Goal: Task Accomplishment & Management: Use online tool/utility

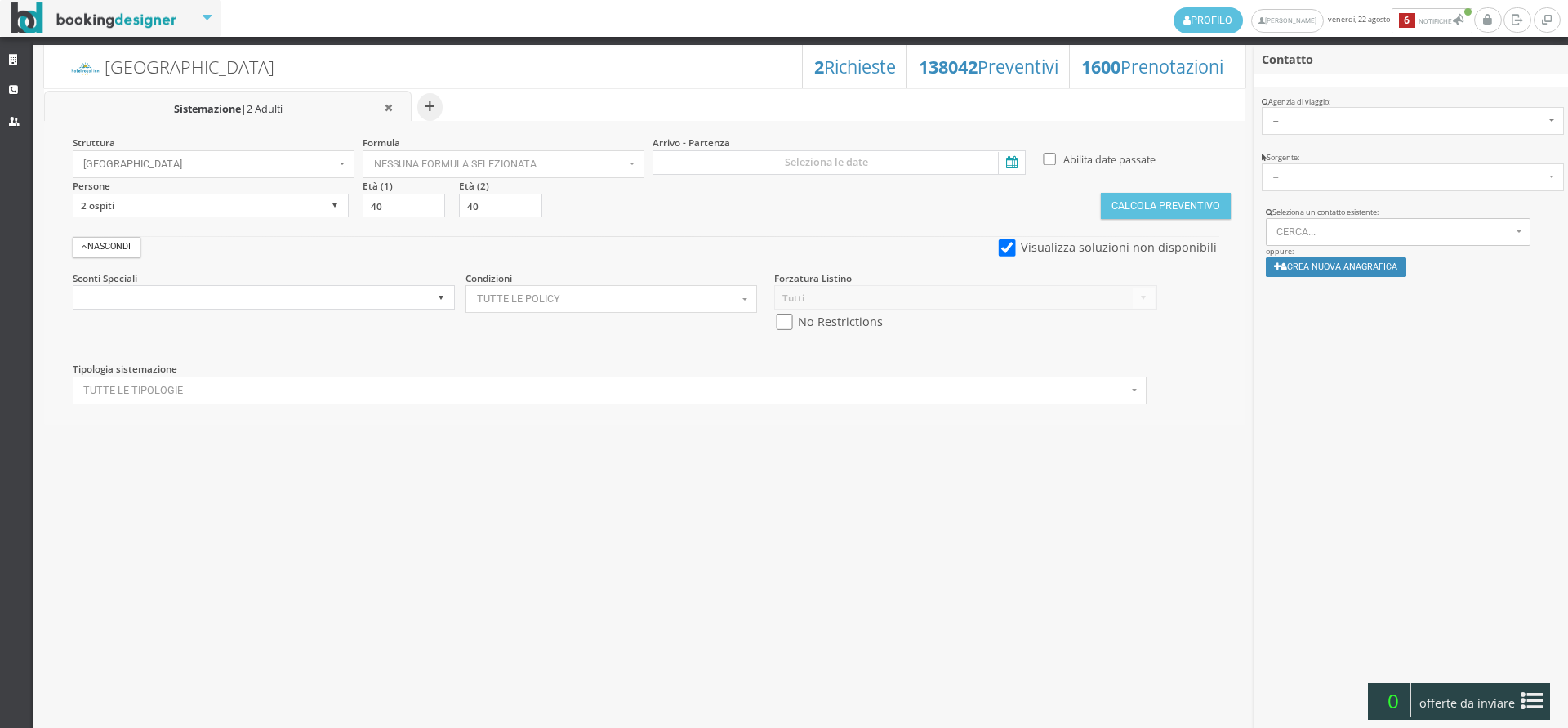
select select
click at [8, 68] on link "Strutture" at bounding box center [16, 60] width 33 height 29
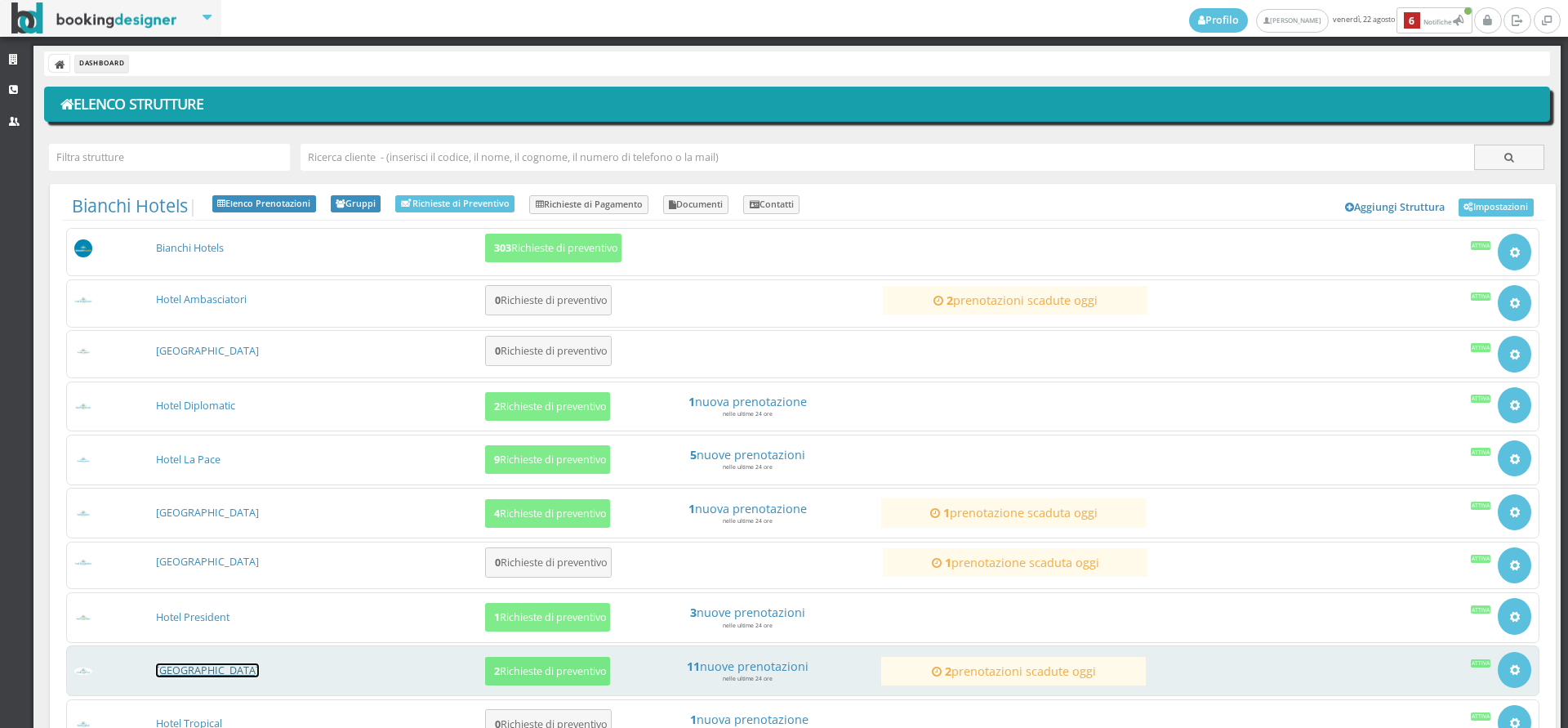
click at [220, 667] on link "[GEOGRAPHIC_DATA]" at bounding box center [207, 670] width 103 height 14
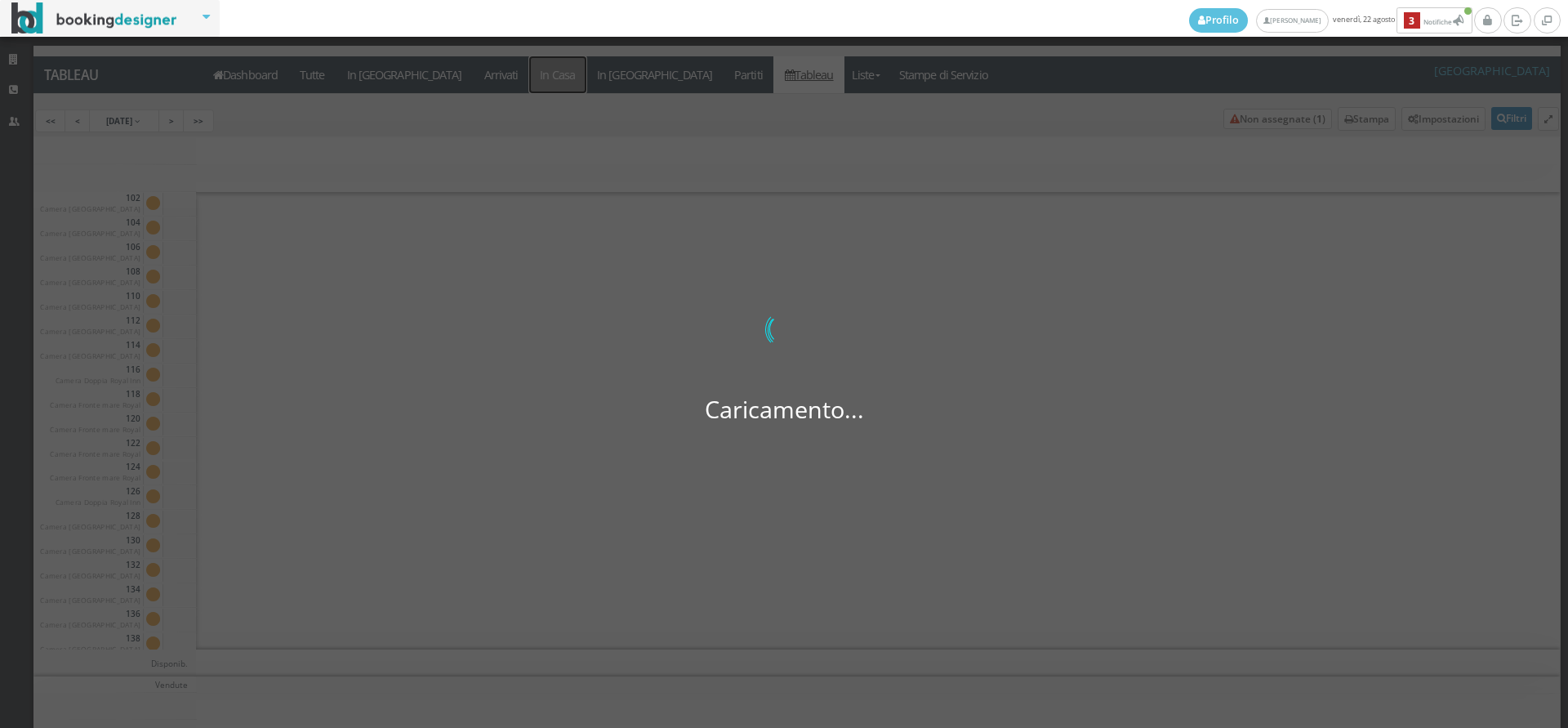
click at [529, 75] on a=pms-instay-reservations"] "In Casa" at bounding box center [558, 75] width 57 height 37
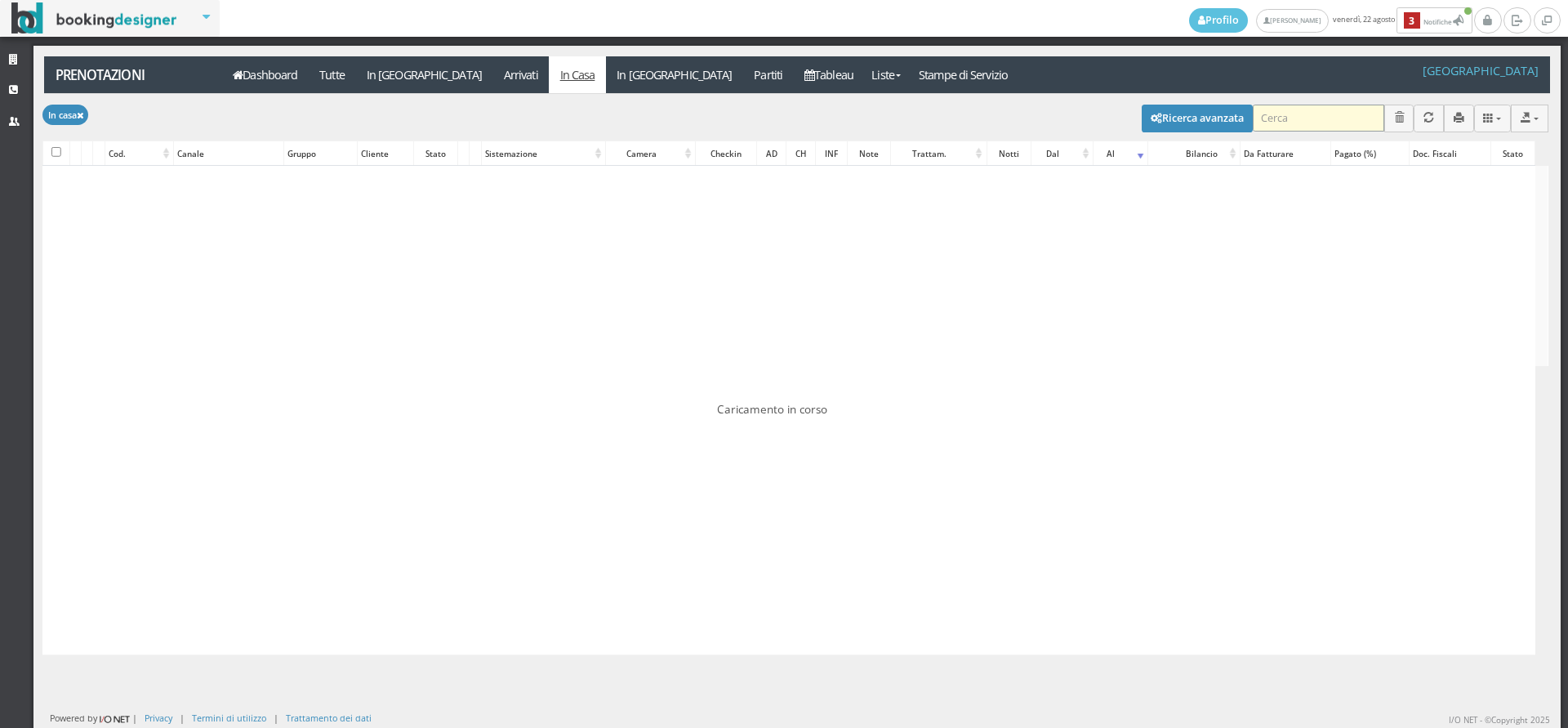
click at [1297, 127] on input "search" at bounding box center [1318, 118] width 131 height 27
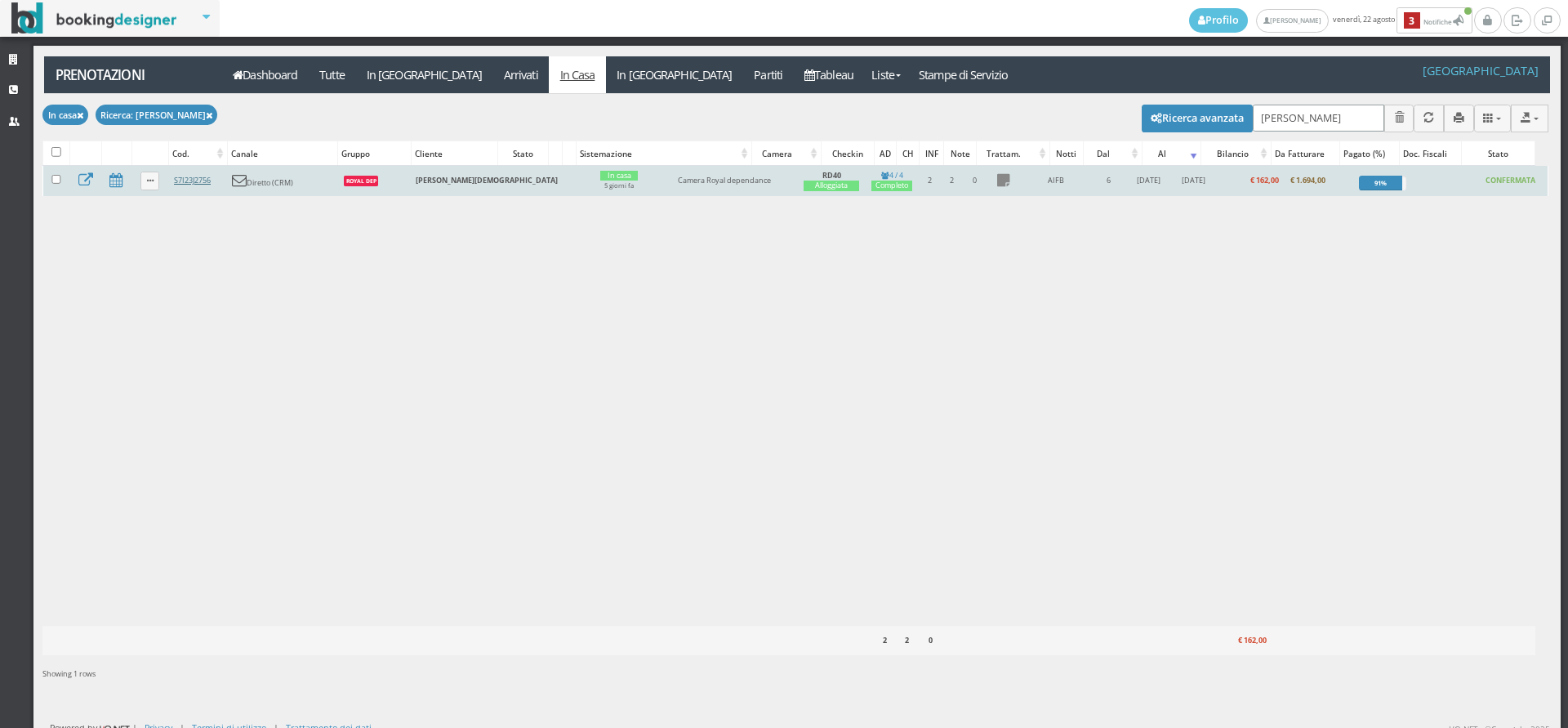
type input "caruso"
click at [197, 183] on link "S7I23J2756" at bounding box center [192, 180] width 37 height 10
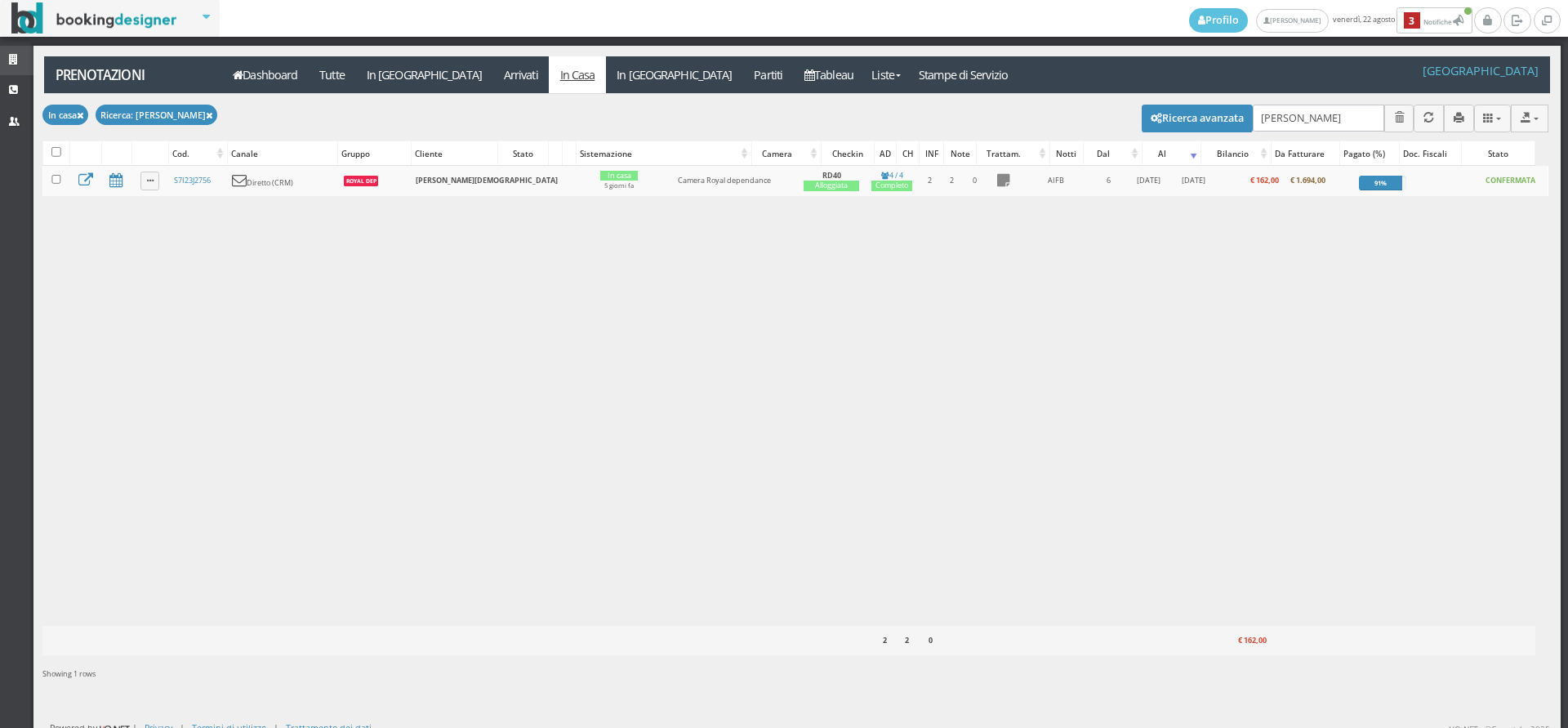
click at [12, 61] on icon at bounding box center [16, 60] width 13 height 10
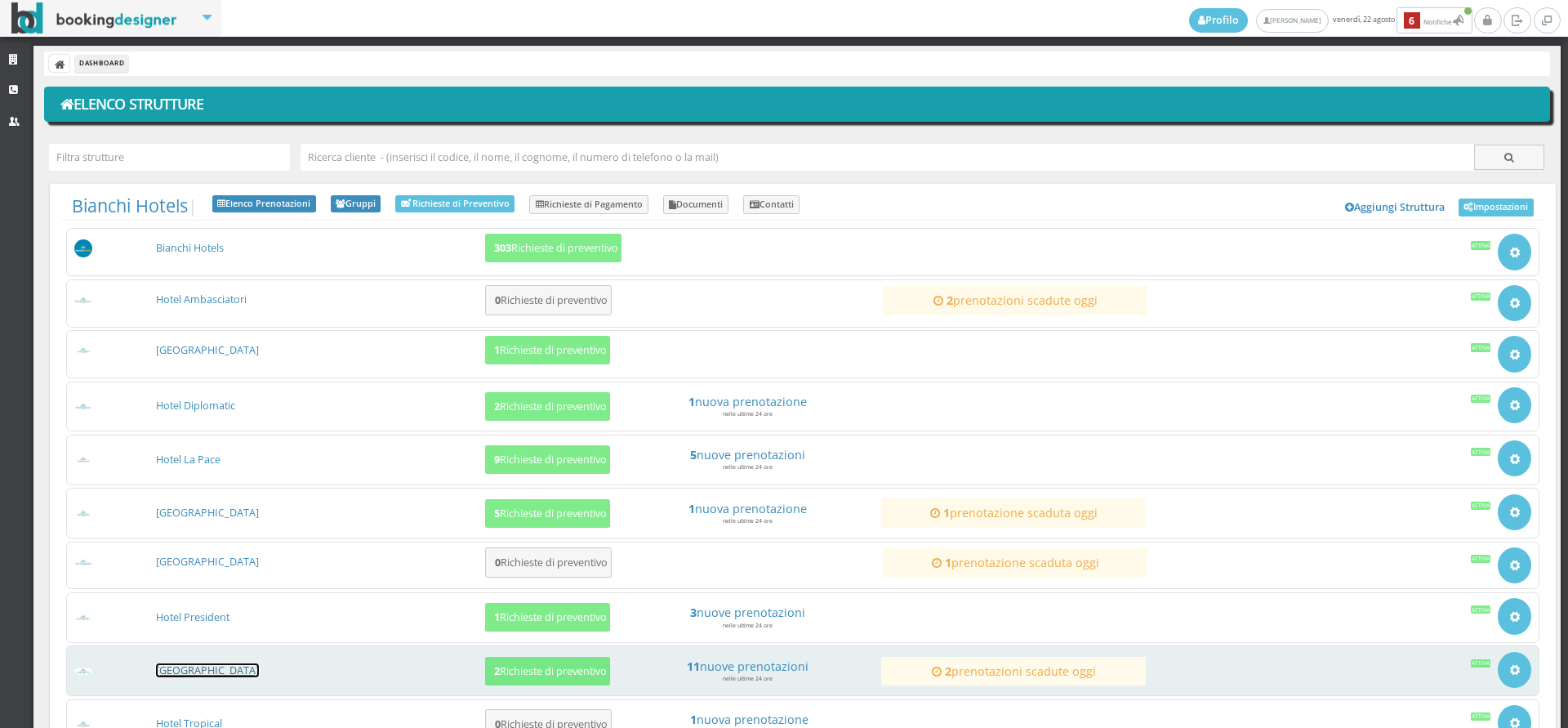
click at [199, 665] on link "[GEOGRAPHIC_DATA]" at bounding box center [207, 670] width 103 height 14
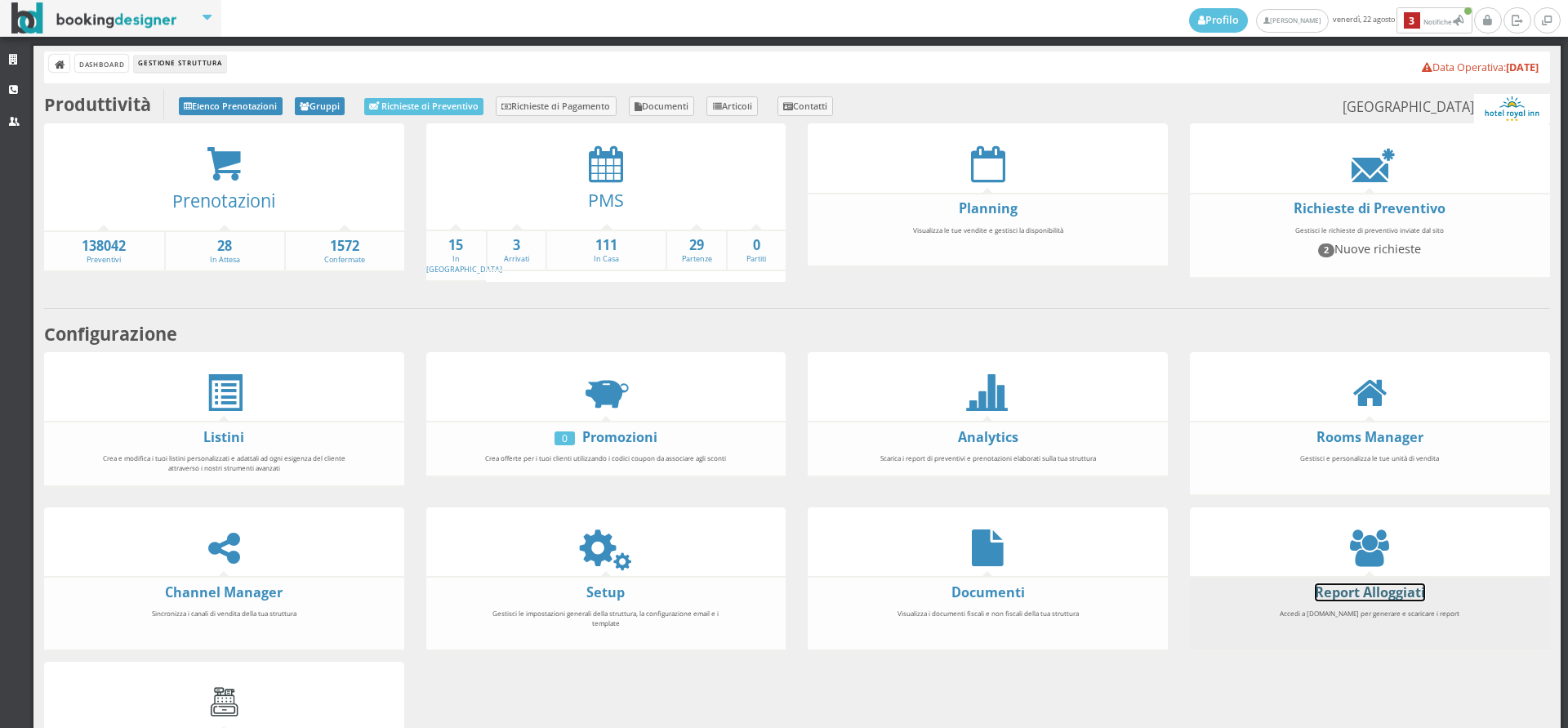
click at [1342, 583] on link "Report Alloggiati" at bounding box center [1370, 592] width 111 height 18
